Goal: Task Accomplishment & Management: Use online tool/utility

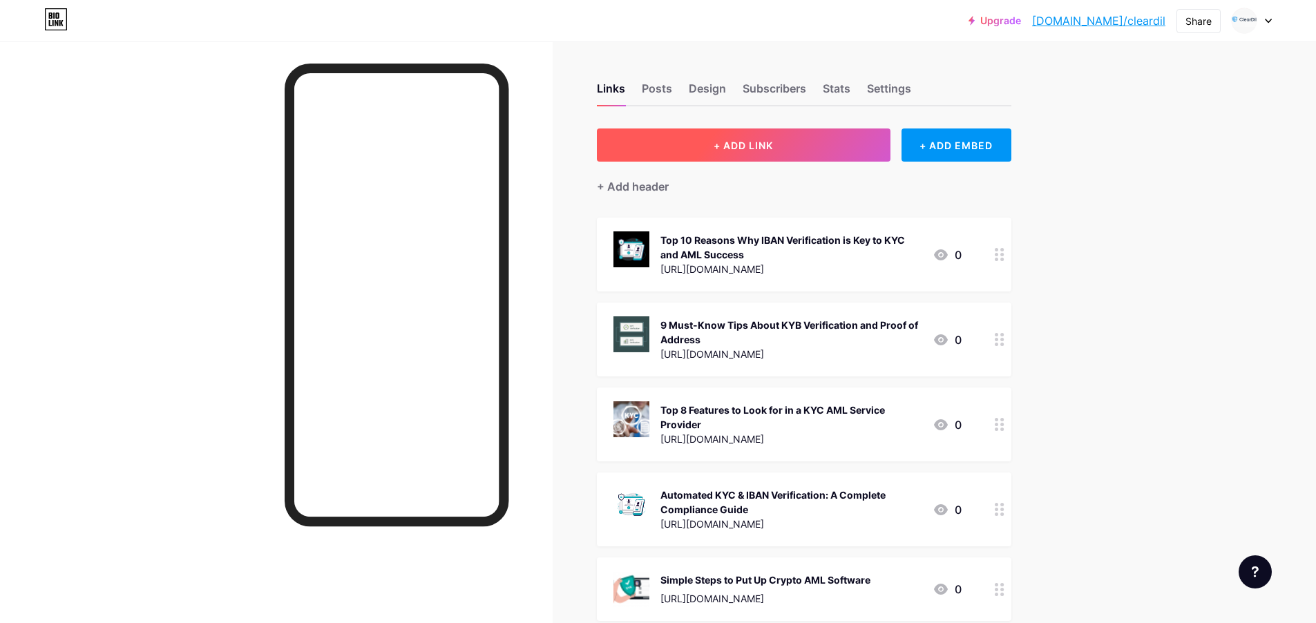
click at [755, 148] on span "+ ADD LINK" at bounding box center [742, 146] width 59 height 12
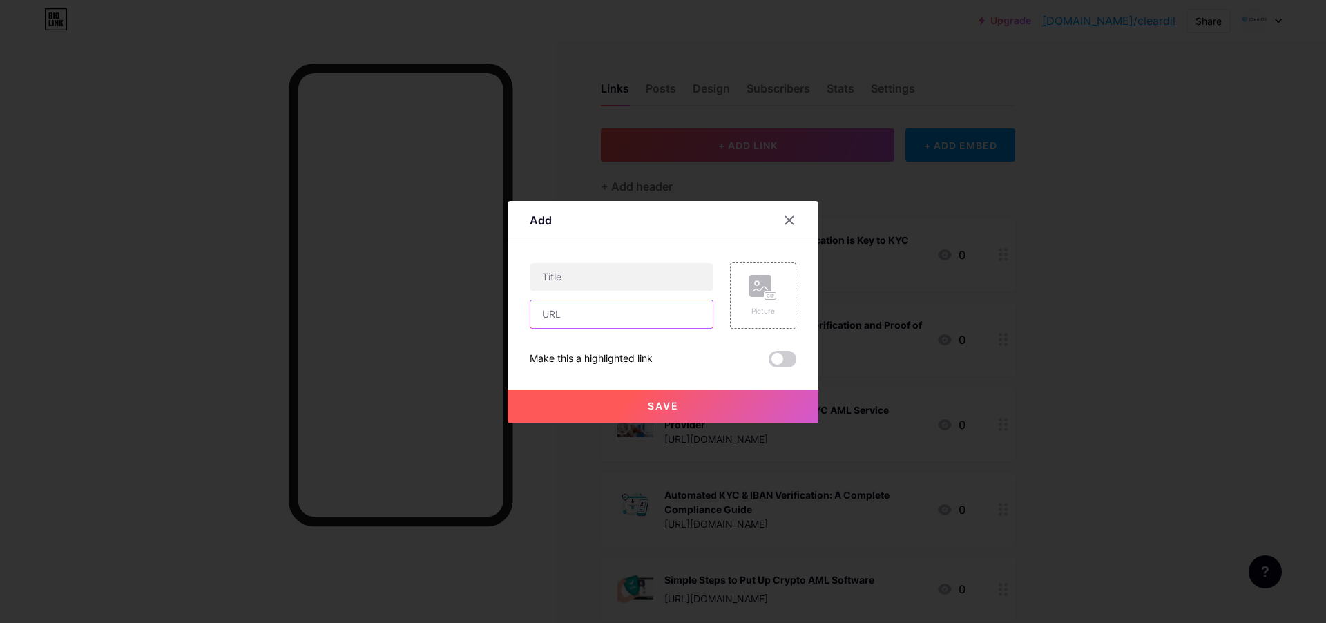
click at [577, 318] on input "text" at bounding box center [621, 314] width 182 height 28
paste input "[URL][DOMAIN_NAME]"
type input "[URL][DOMAIN_NAME]"
click at [581, 283] on input "text" at bounding box center [621, 277] width 182 height 28
paste input "Top 5 ROI Metrics Businesses Achieved After Using API for KYC"
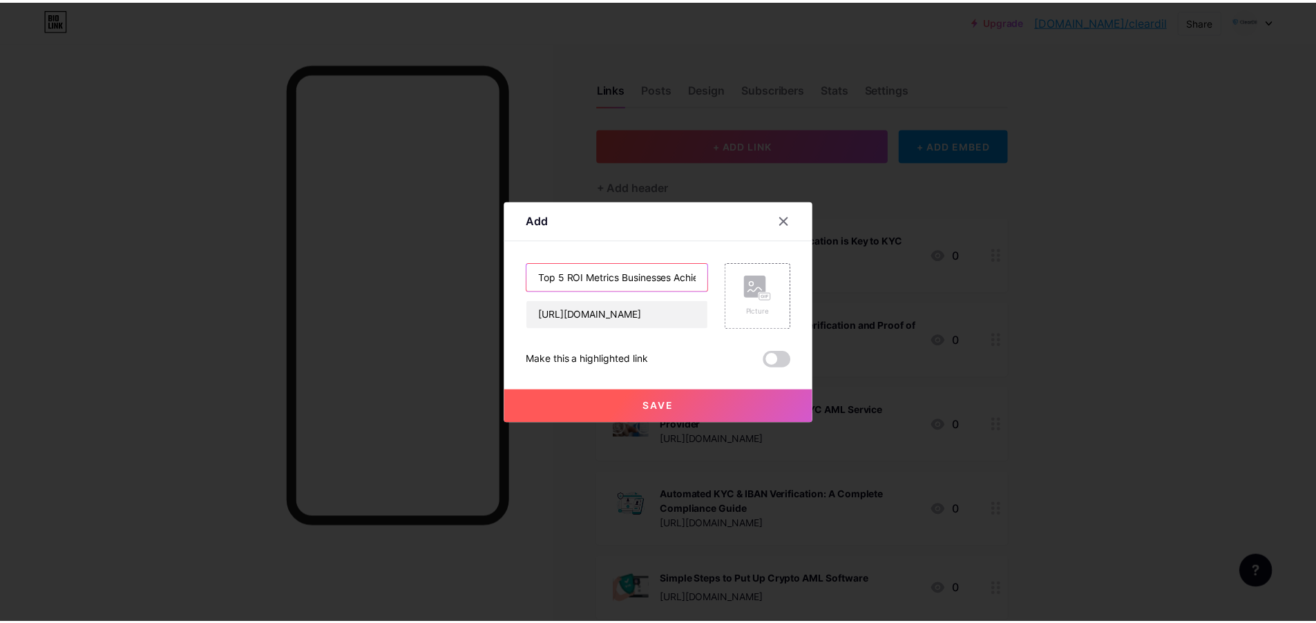
scroll to position [0, 131]
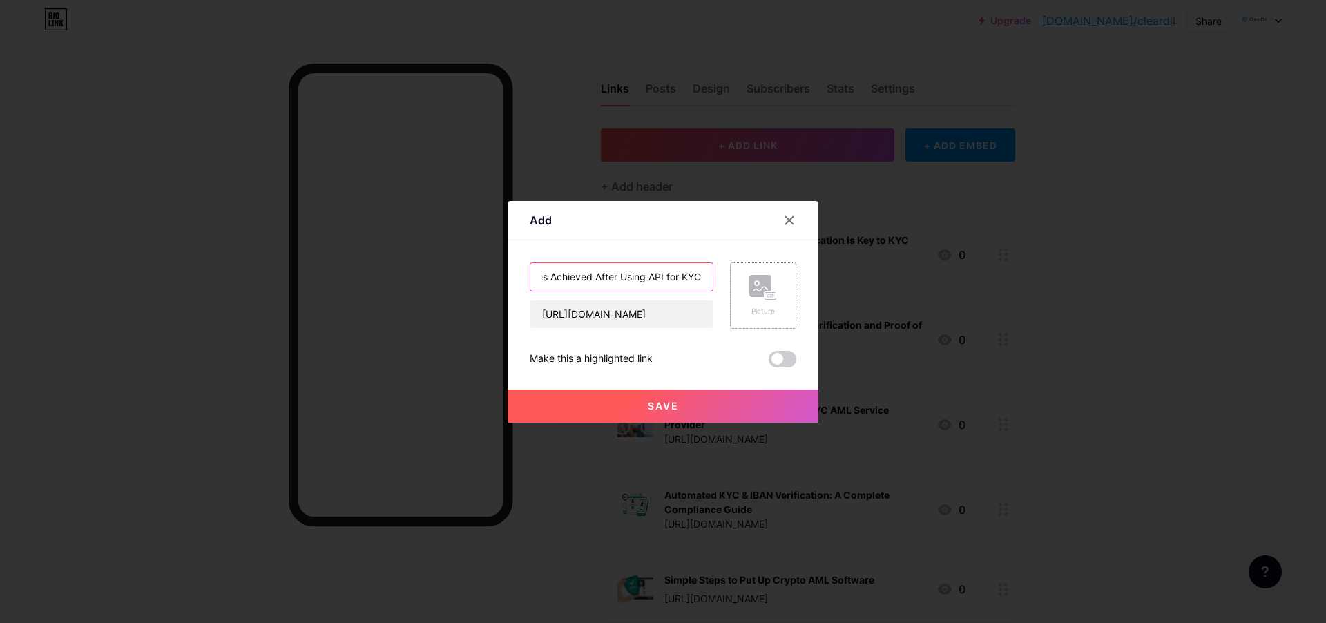
type input "Top 5 ROI Metrics Businesses Achieved After Using API for KYC"
click at [783, 296] on div "Picture" at bounding box center [763, 295] width 66 height 66
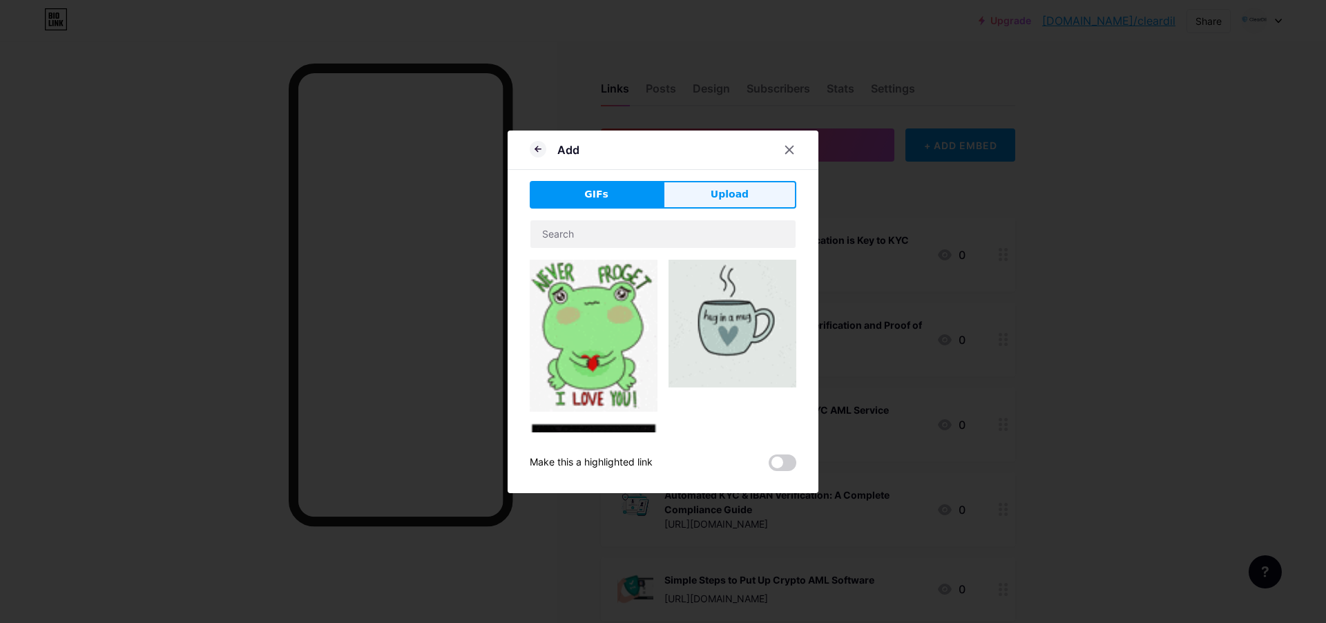
click at [722, 194] on span "Upload" at bounding box center [730, 194] width 38 height 15
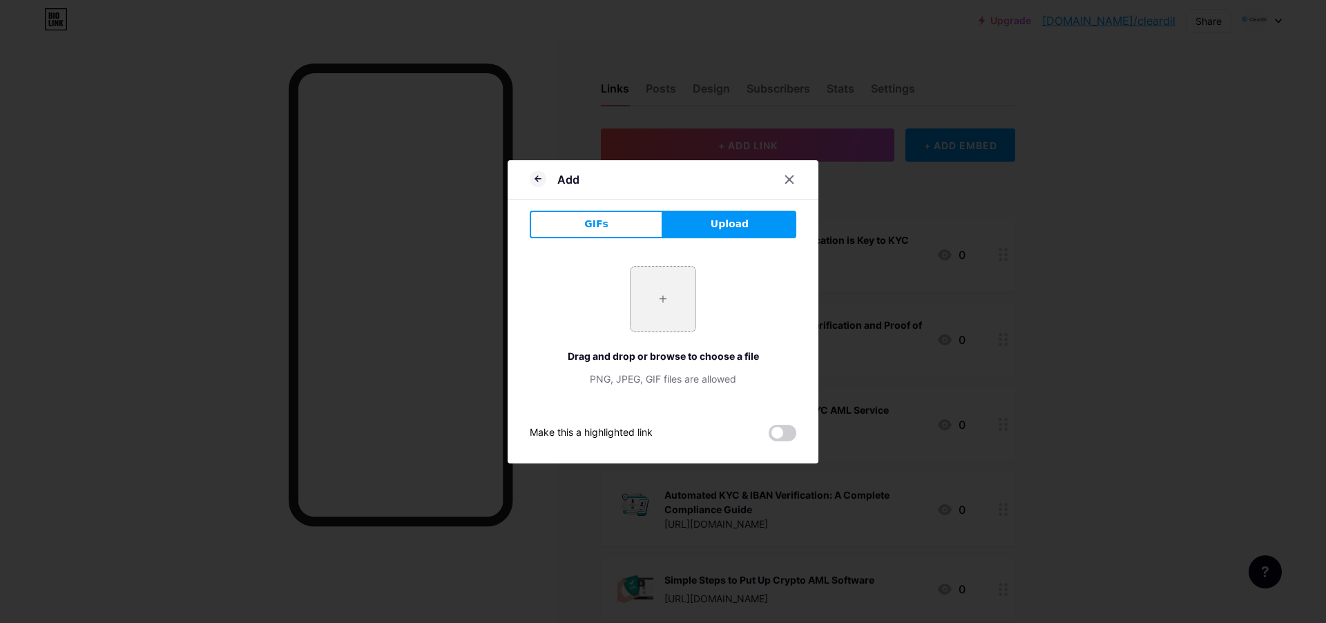
click at [651, 310] on input "file" at bounding box center [663, 299] width 65 height 65
click at [534, 177] on icon at bounding box center [538, 179] width 17 height 17
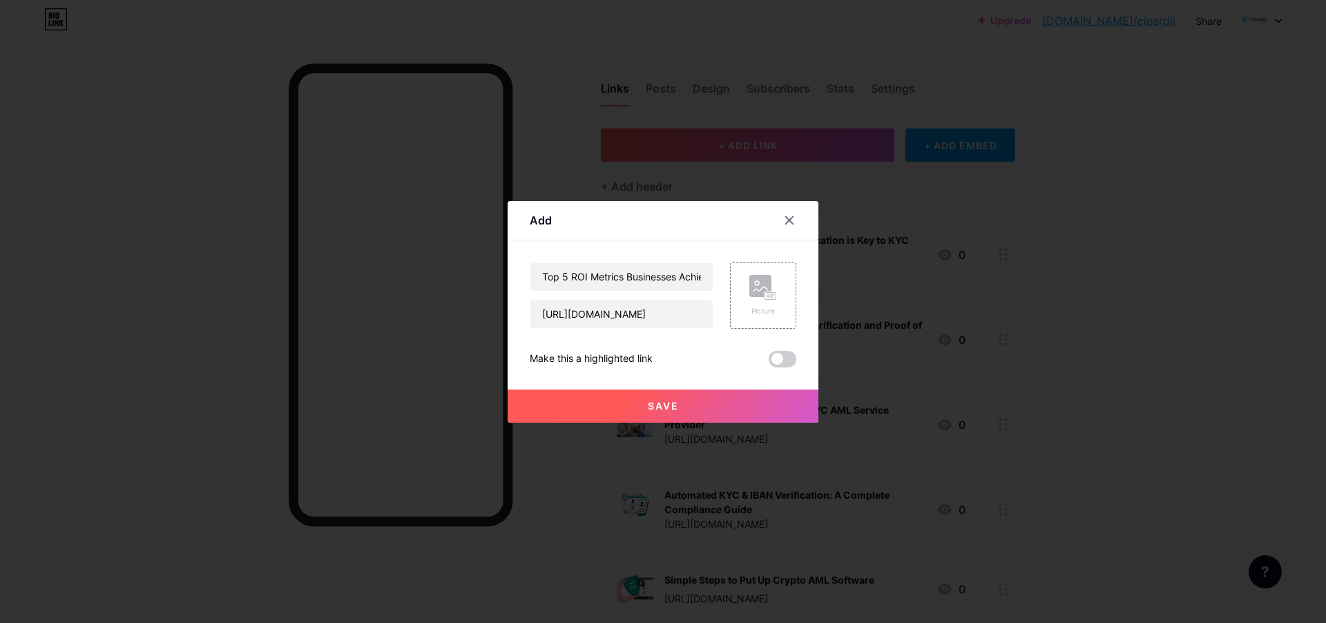
click at [709, 410] on button "Save" at bounding box center [663, 406] width 311 height 33
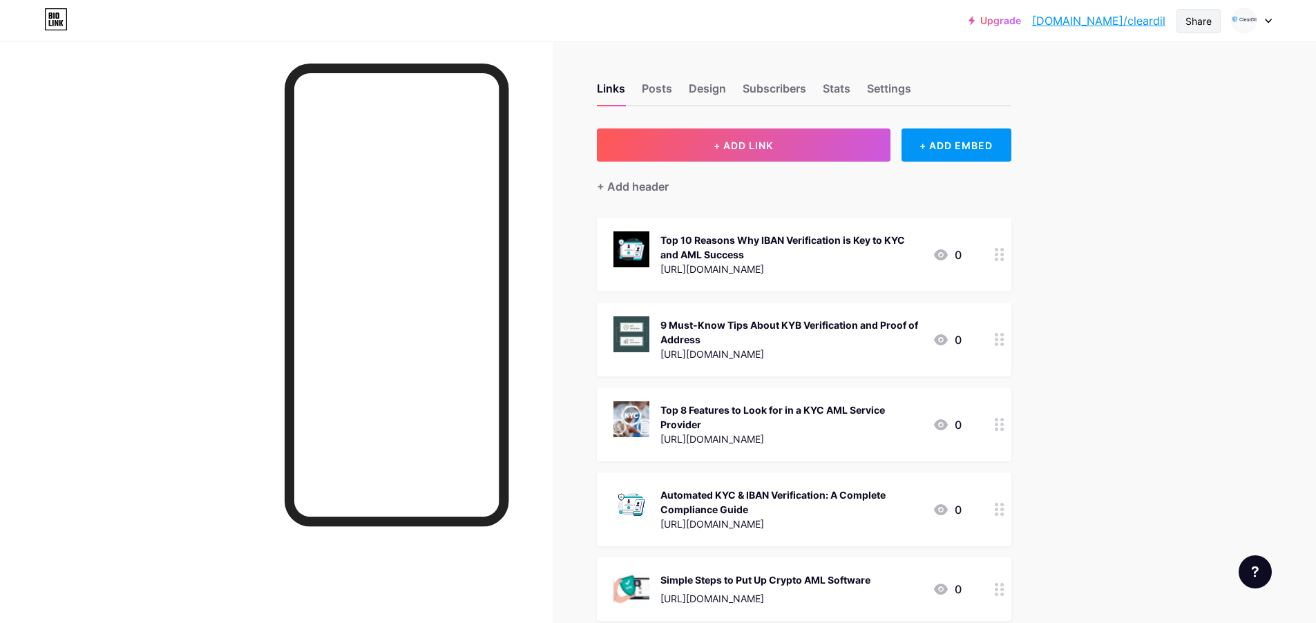
click at [1193, 14] on div "Share" at bounding box center [1198, 21] width 26 height 15
click at [1118, 65] on div "Copy link" at bounding box center [1117, 71] width 206 height 33
